Goal: Task Accomplishment & Management: Use online tool/utility

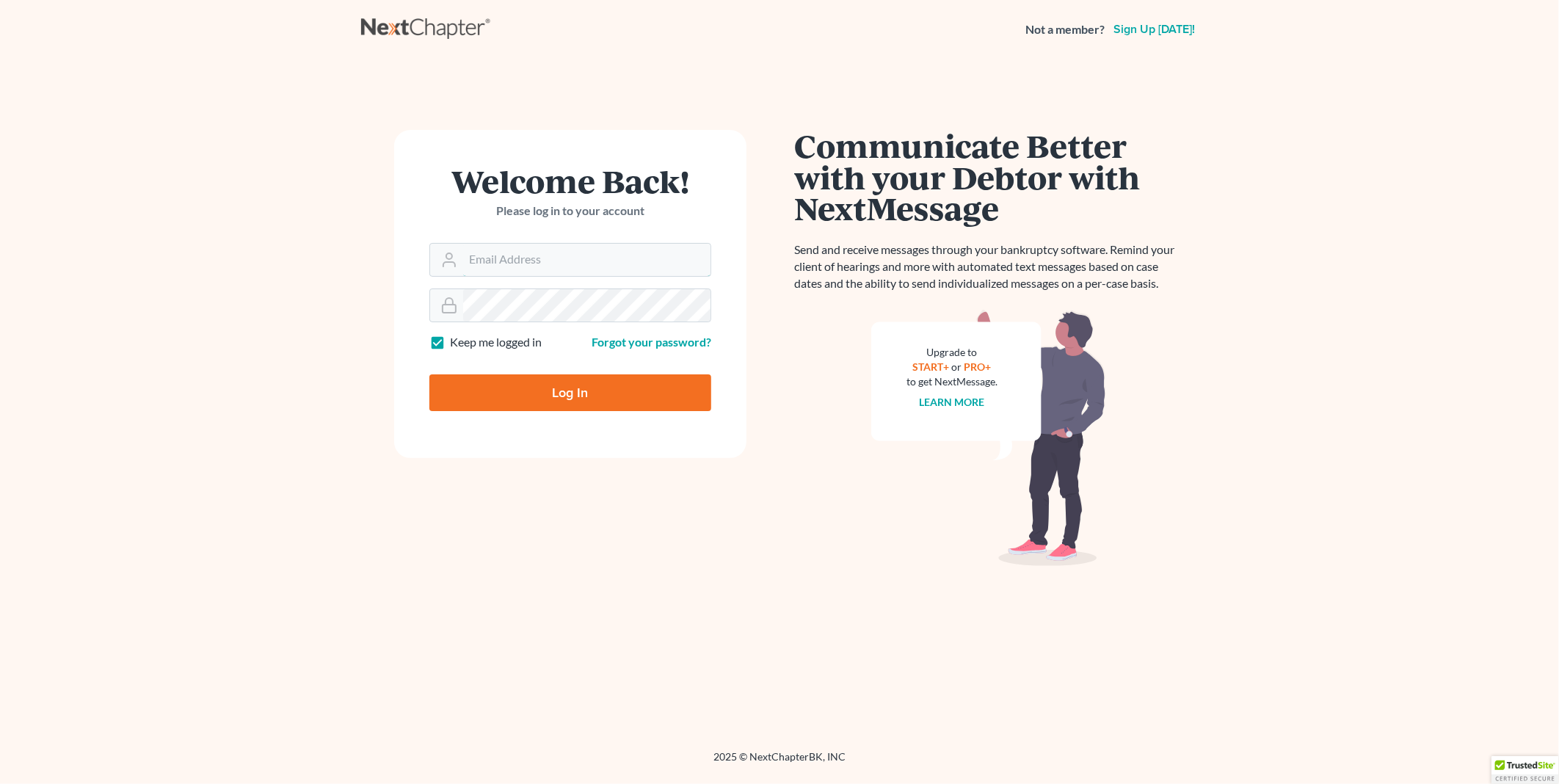
type input "PDonegan@tbennerlaw.com"
click at [571, 392] on input "Log In" at bounding box center [570, 392] width 282 height 37
type input "Thinking..."
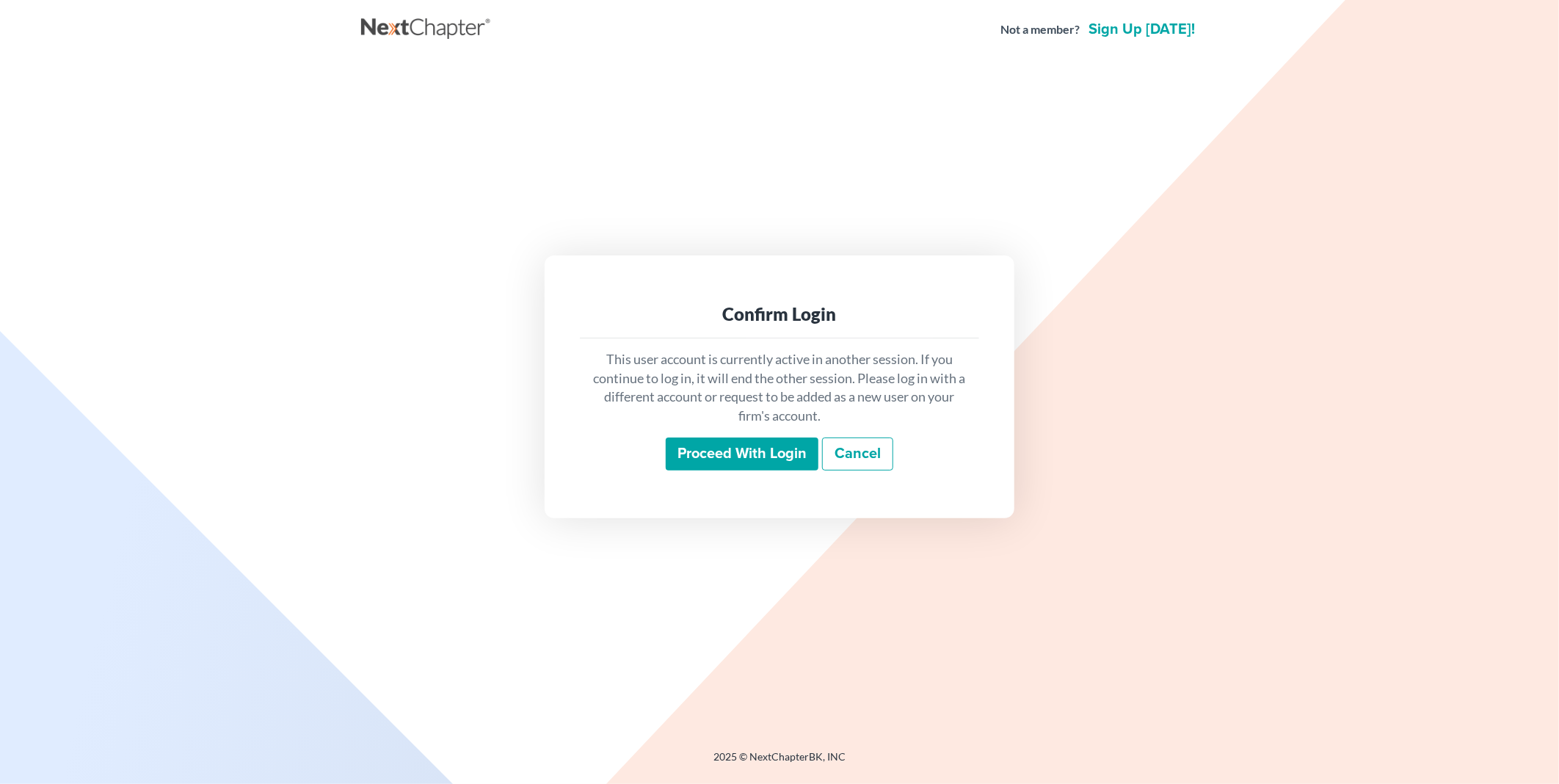
click at [744, 455] on input "Proceed with login" at bounding box center [742, 454] width 153 height 34
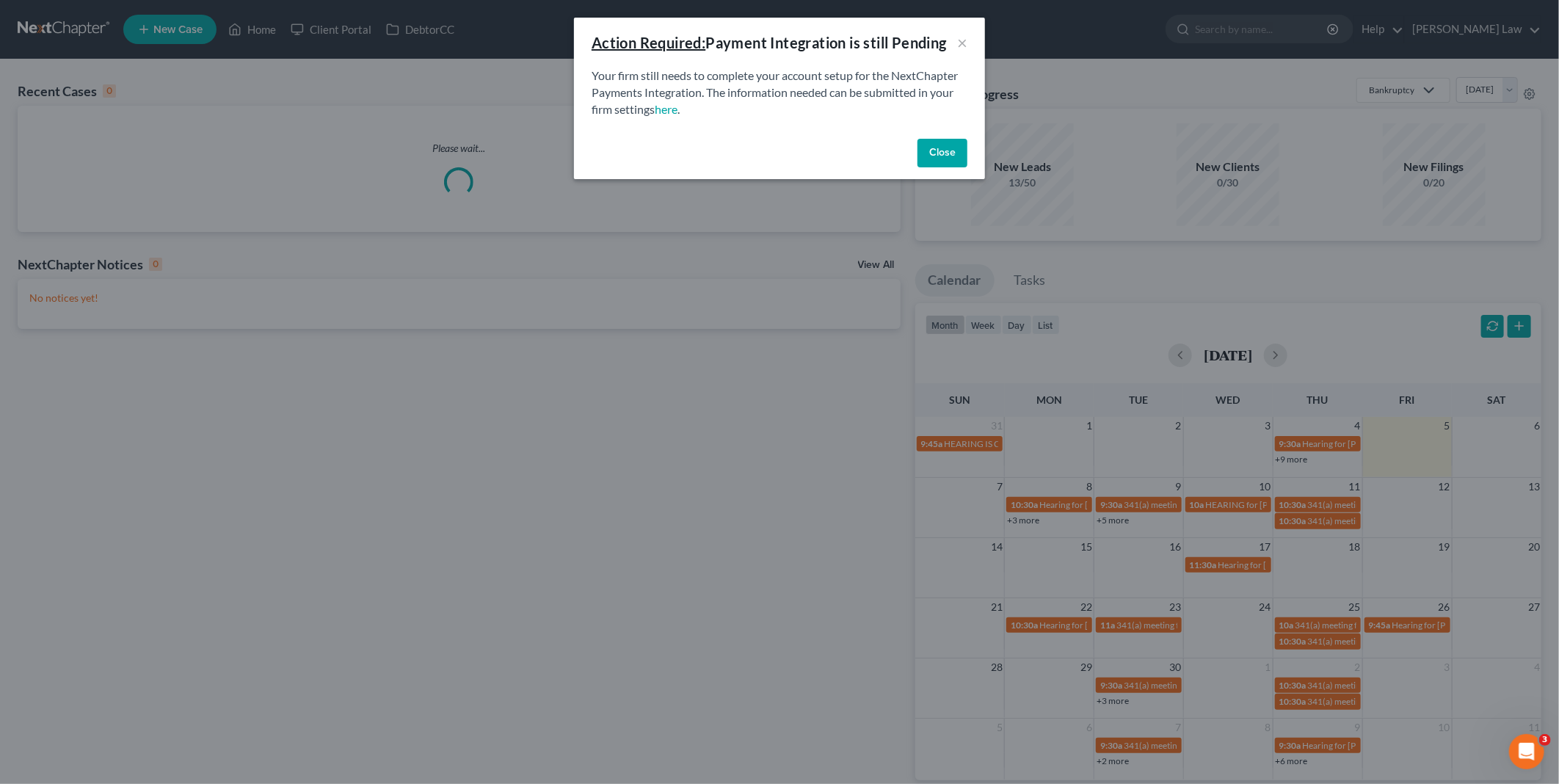
click at [948, 148] on button "Close" at bounding box center [943, 154] width 50 height 30
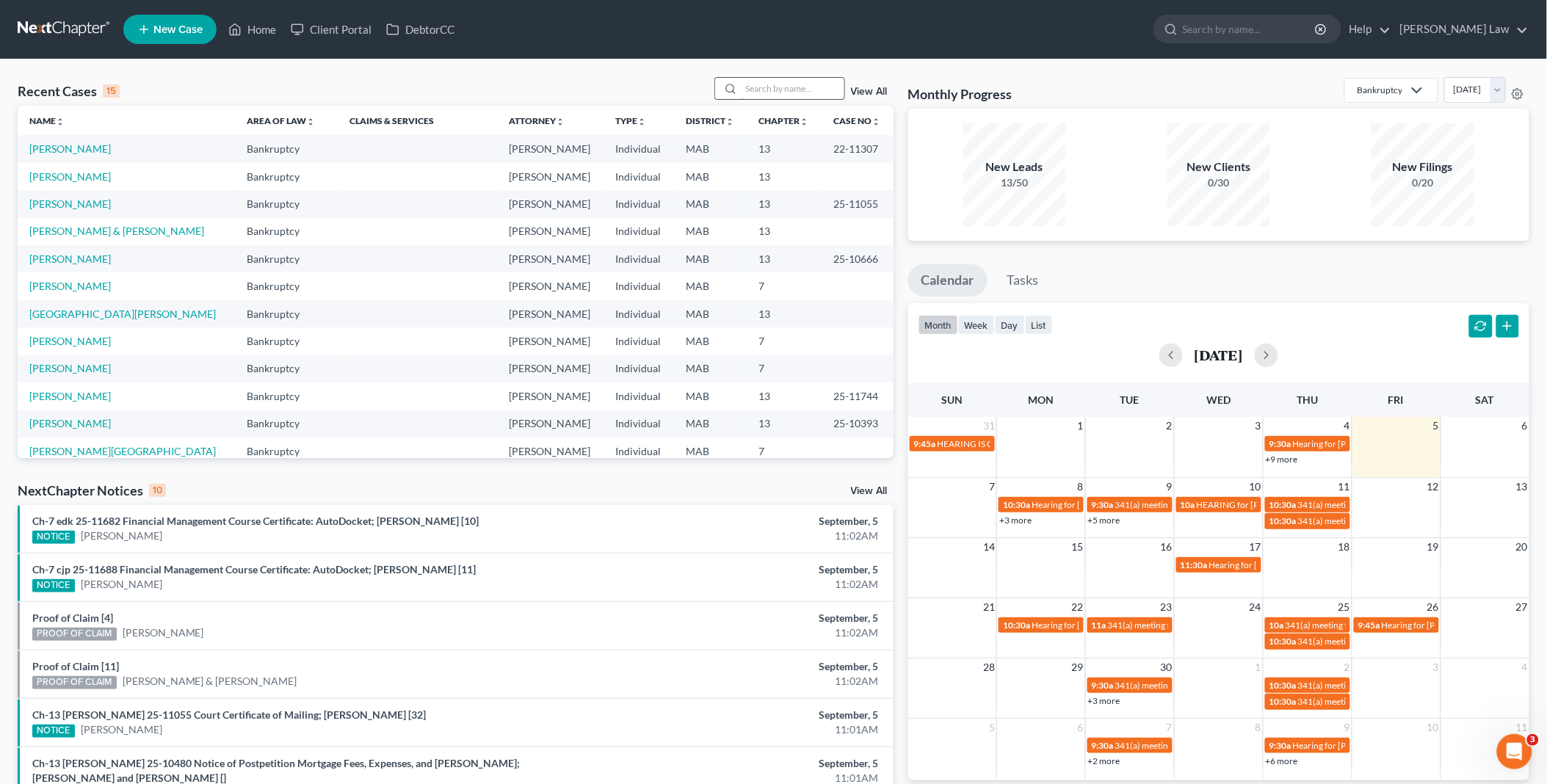
click at [748, 87] on input "search" at bounding box center [793, 88] width 103 height 21
type input "[PERSON_NAME]"
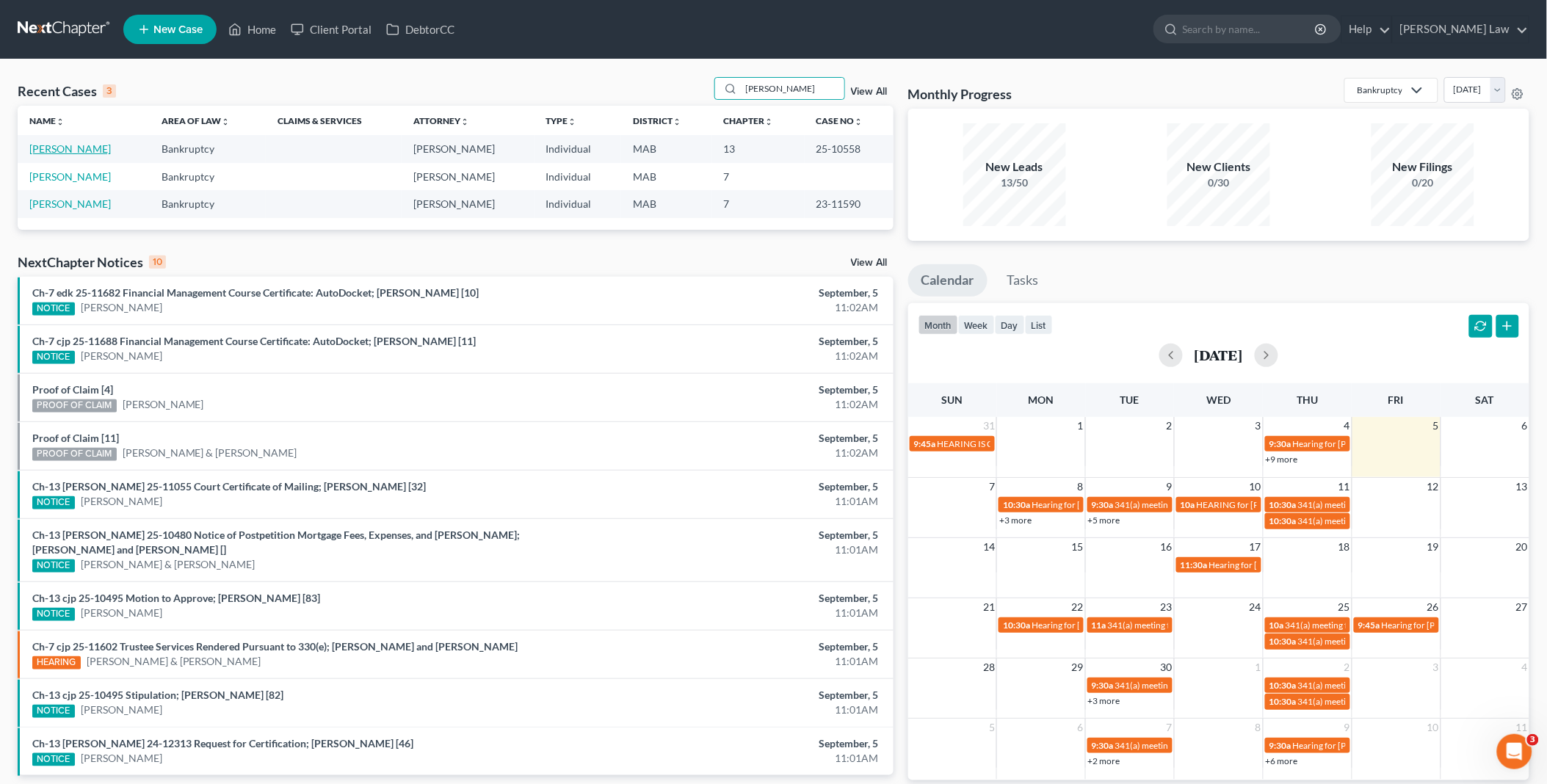
click at [74, 151] on link "[PERSON_NAME]" at bounding box center [70, 148] width 81 height 12
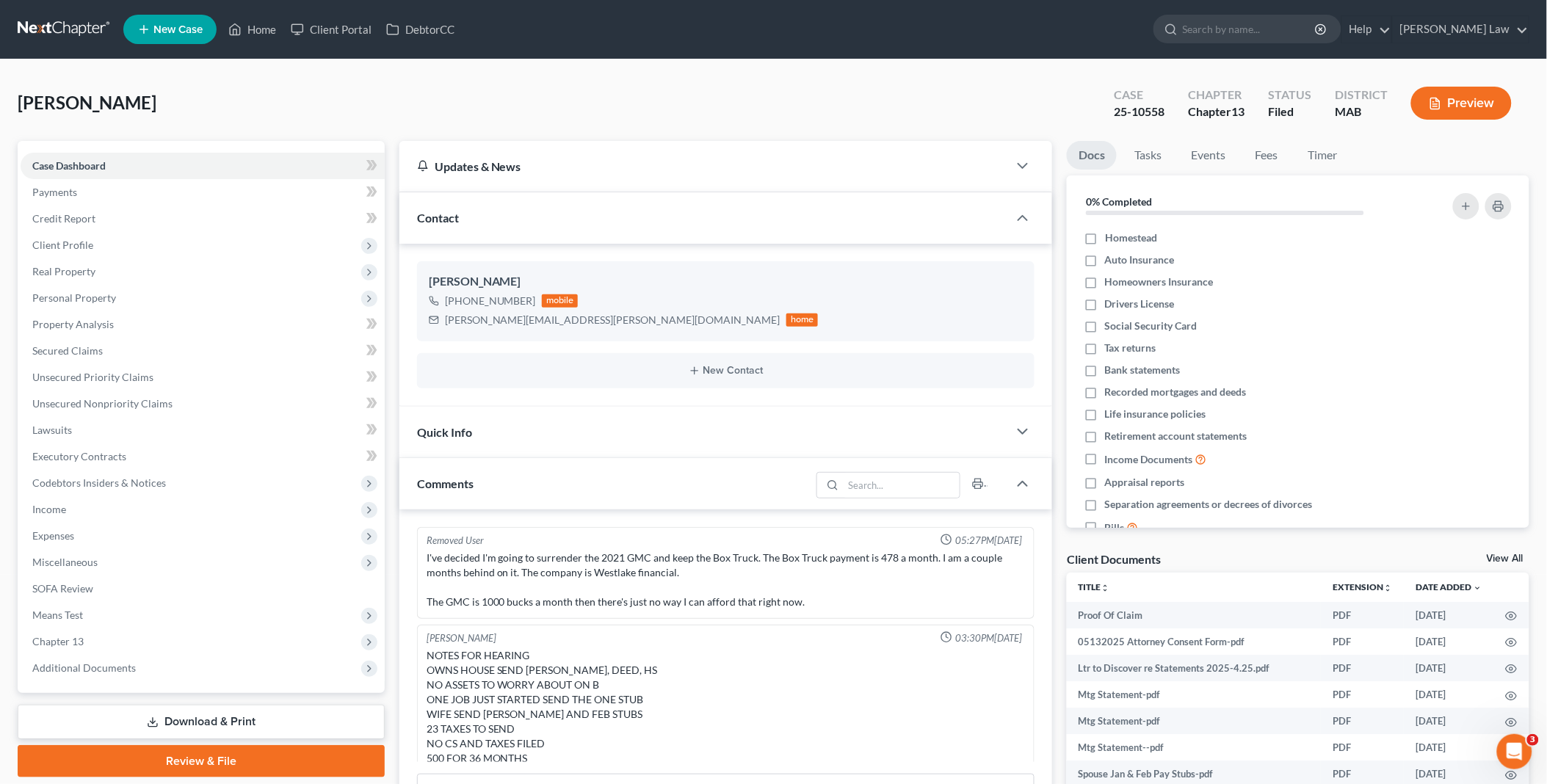
scroll to position [120, 0]
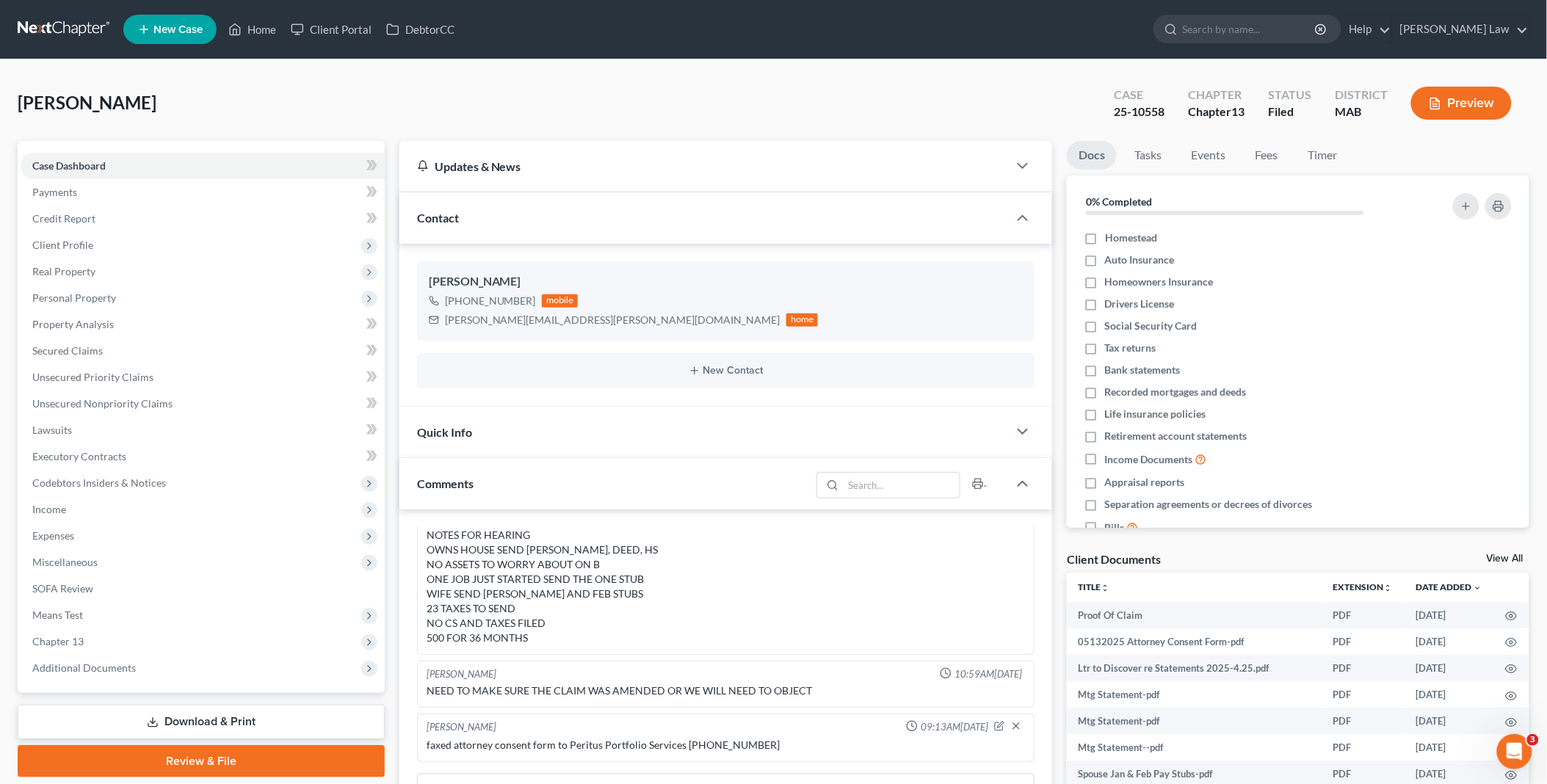
click at [1491, 556] on link "View All" at bounding box center [1505, 558] width 37 height 10
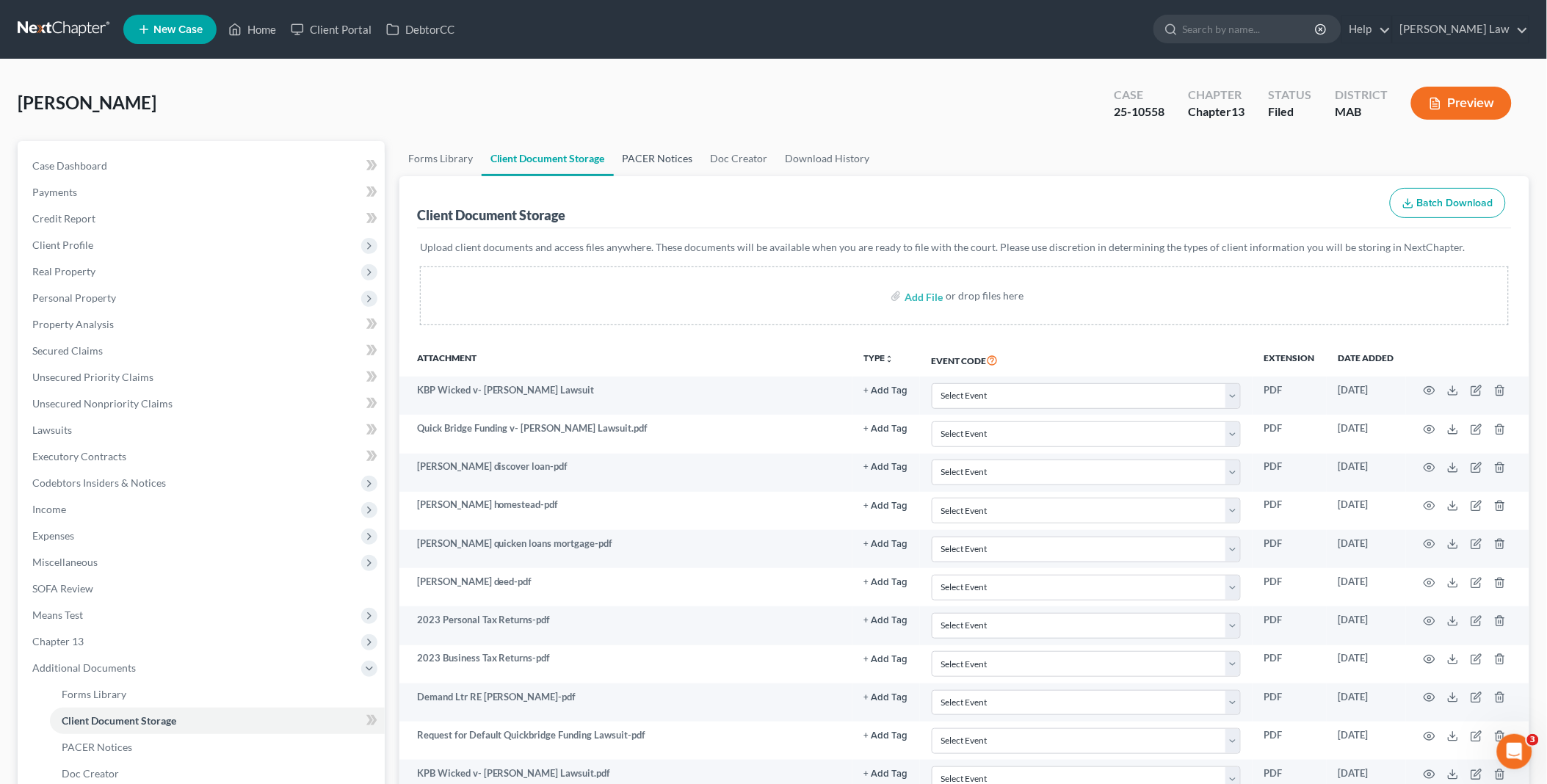
click at [676, 155] on link "PACER Notices" at bounding box center [657, 158] width 88 height 35
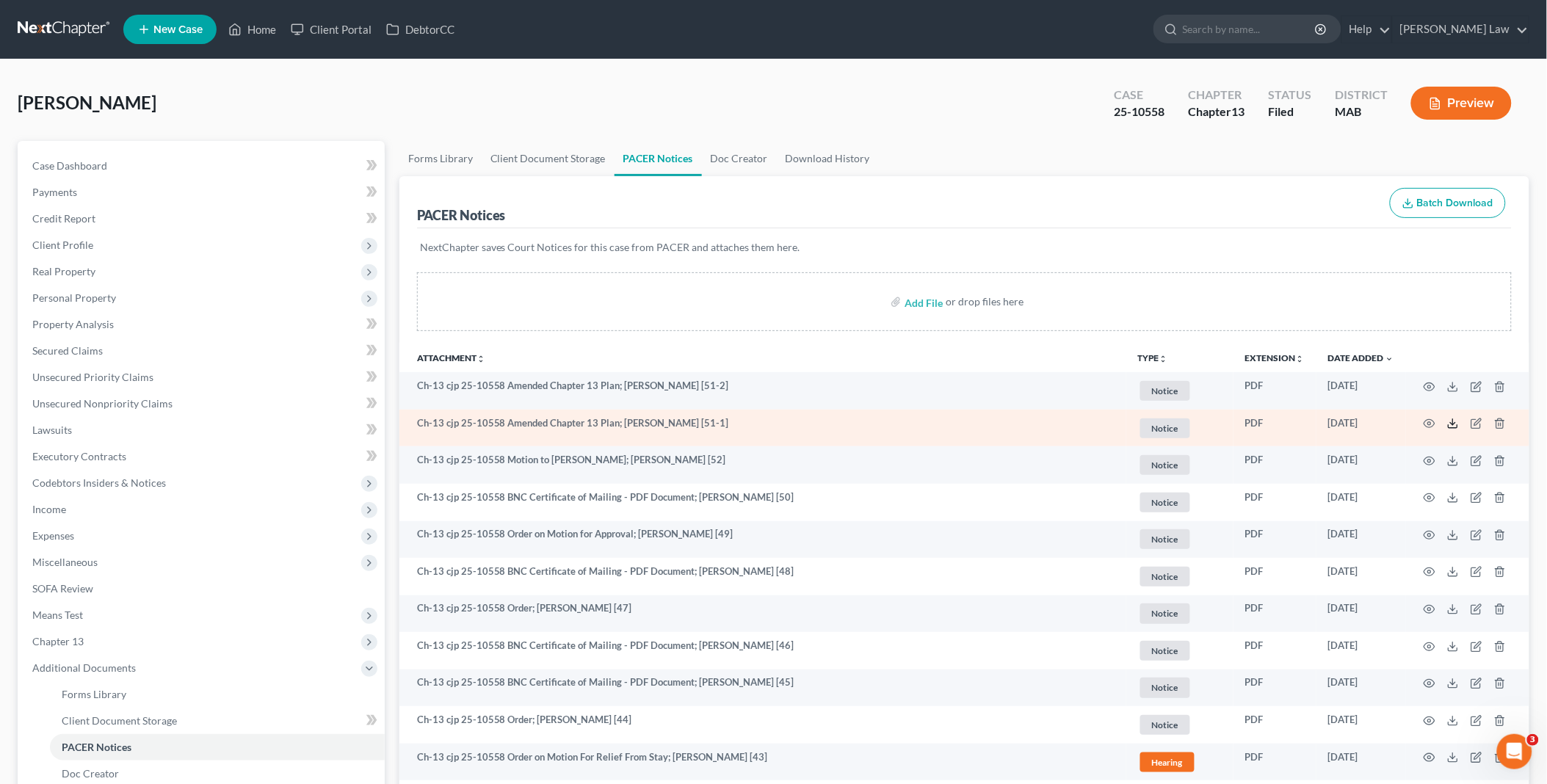
click at [1453, 420] on line at bounding box center [1453, 422] width 0 height 6
